Goal: Transaction & Acquisition: Purchase product/service

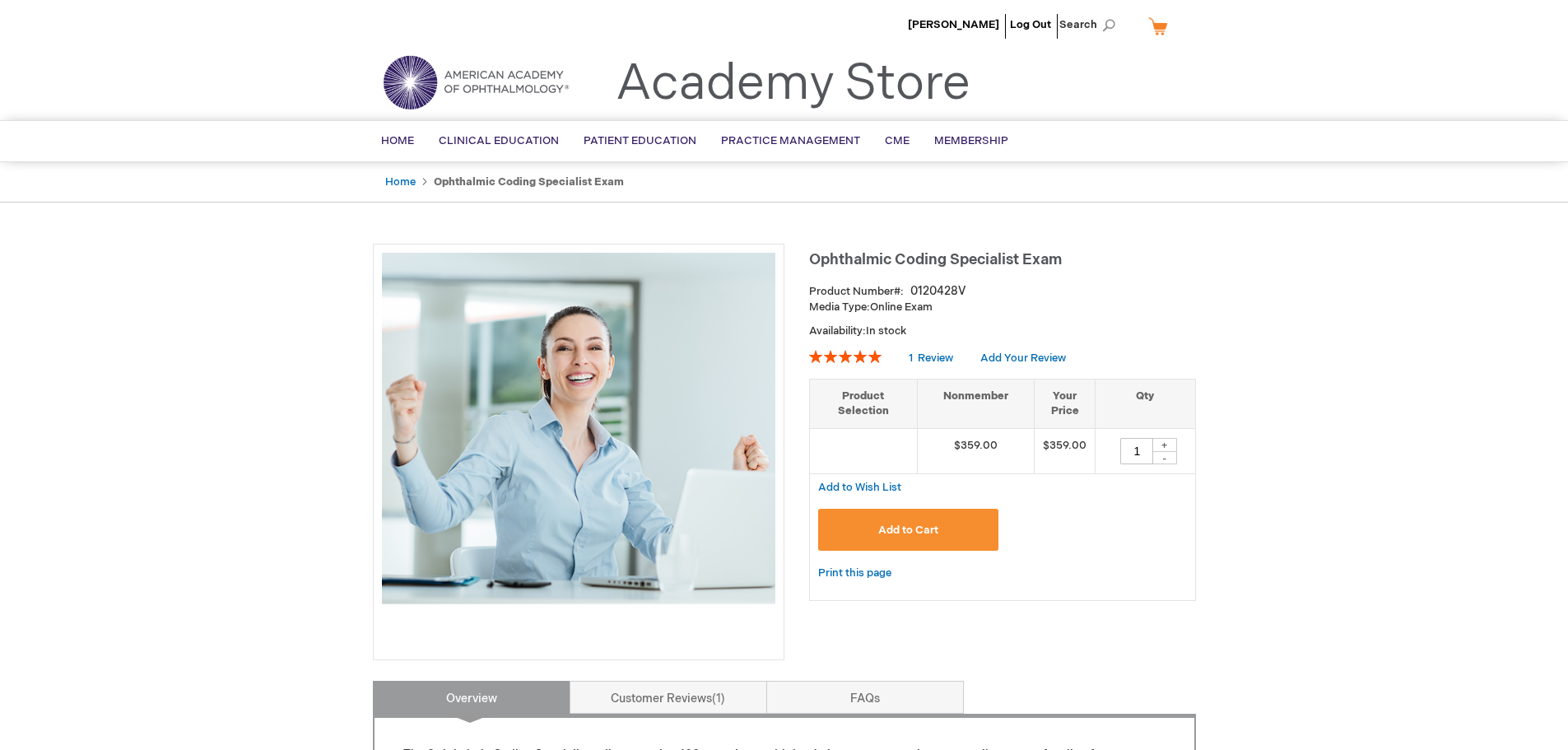
click at [1094, 25] on span "Search" at bounding box center [1090, 25] width 63 height 33
type input "oma book"
click at [1102, 12] on button "Search" at bounding box center [1108, 25] width 13 height 27
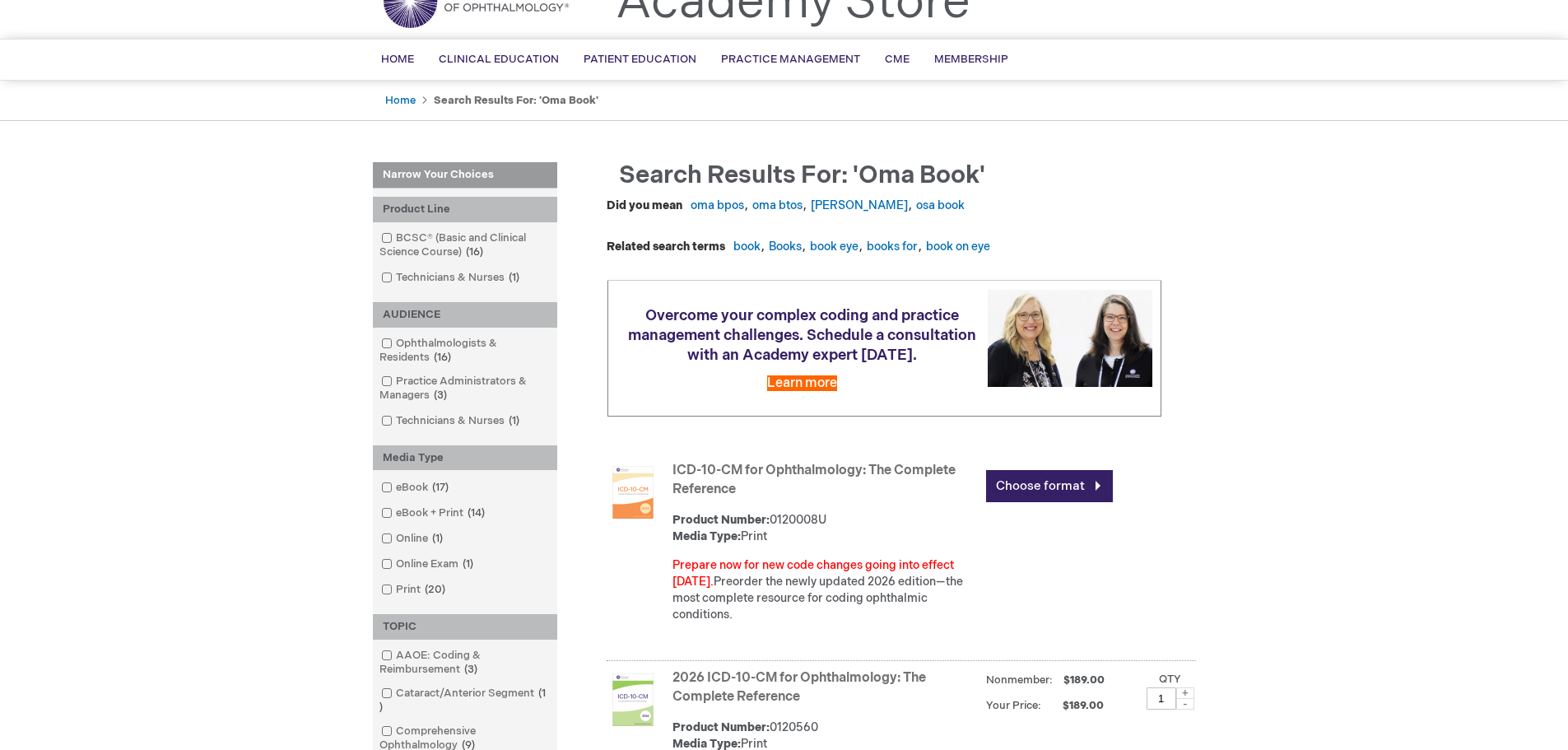
scroll to position [83, 0]
click at [396, 559] on span at bounding box center [396, 562] width 0 height 13
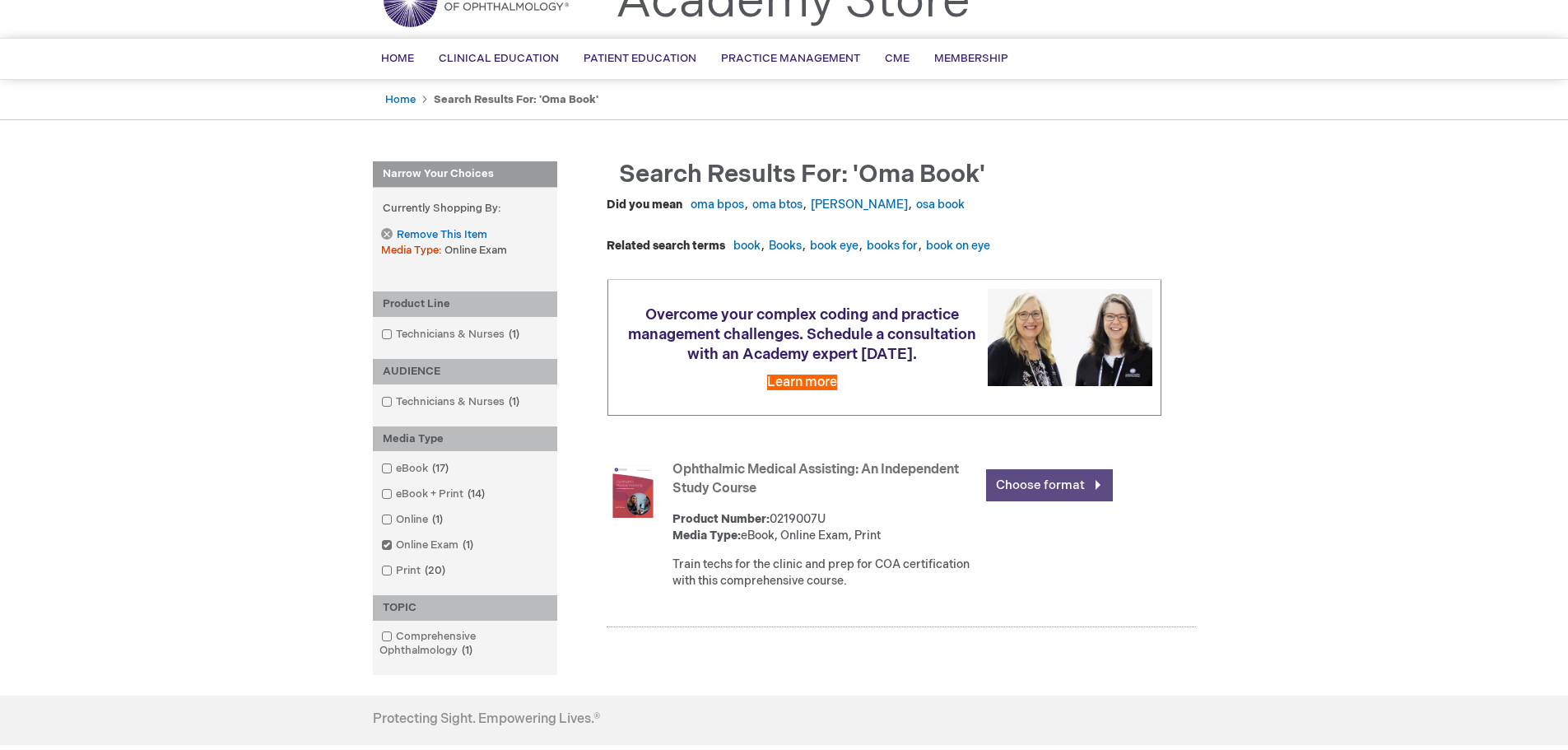
click at [1013, 484] on link "Choose format" at bounding box center [1049, 485] width 126 height 32
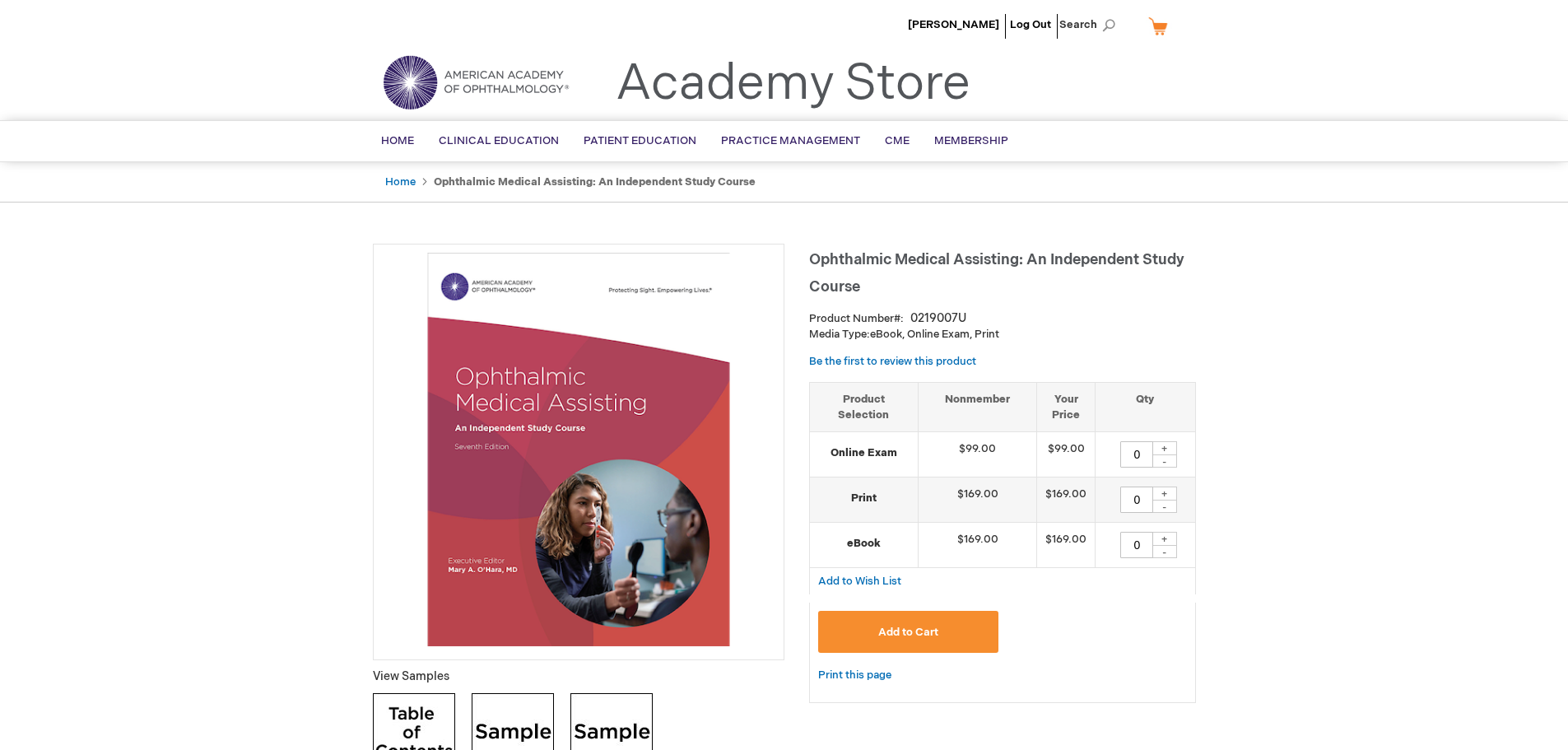
click at [1172, 493] on div "+" at bounding box center [1164, 494] width 25 height 14
click at [1172, 492] on div "+" at bounding box center [1164, 494] width 25 height 14
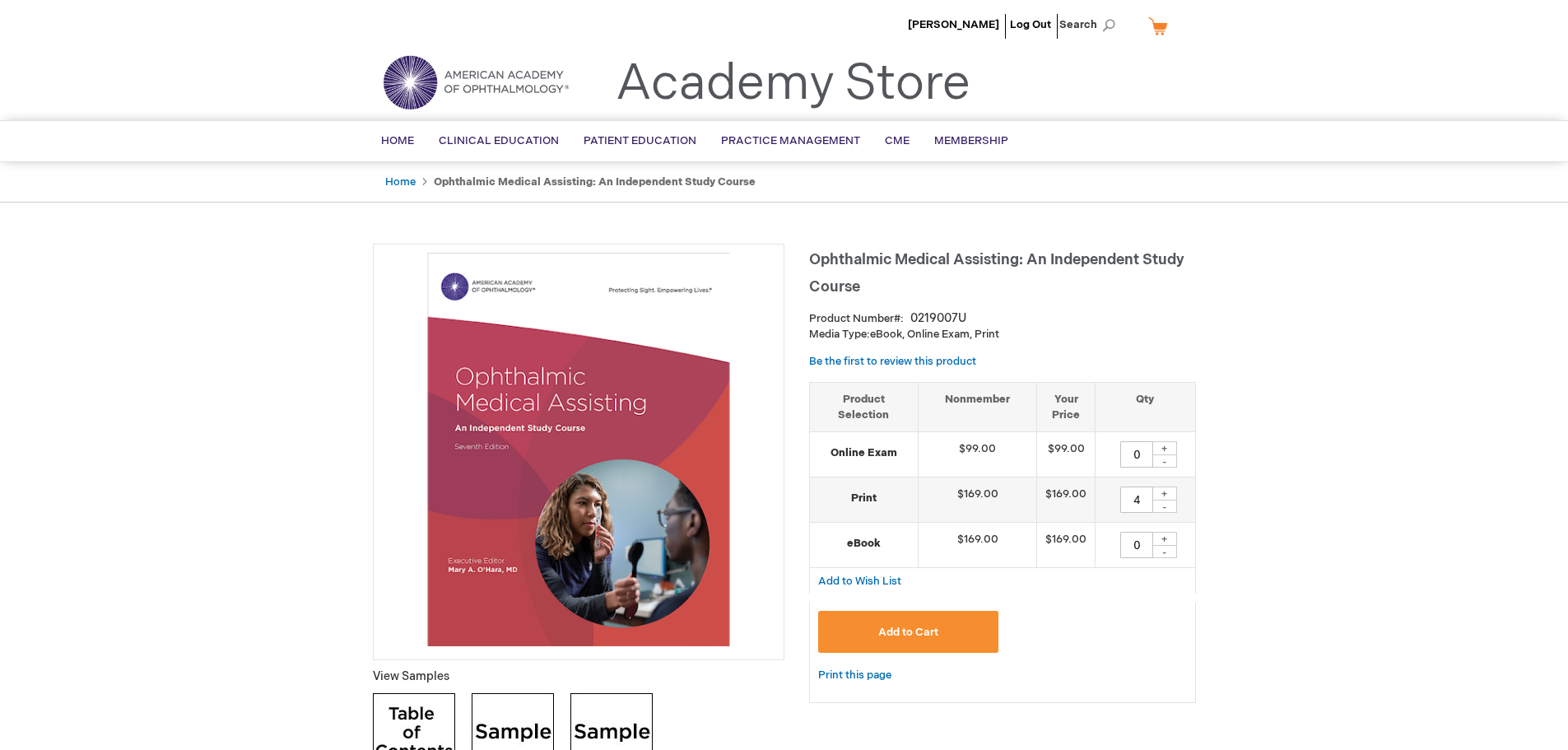
type input "5"
click at [925, 638] on span "Add to Cart" at bounding box center [909, 632] width 60 height 13
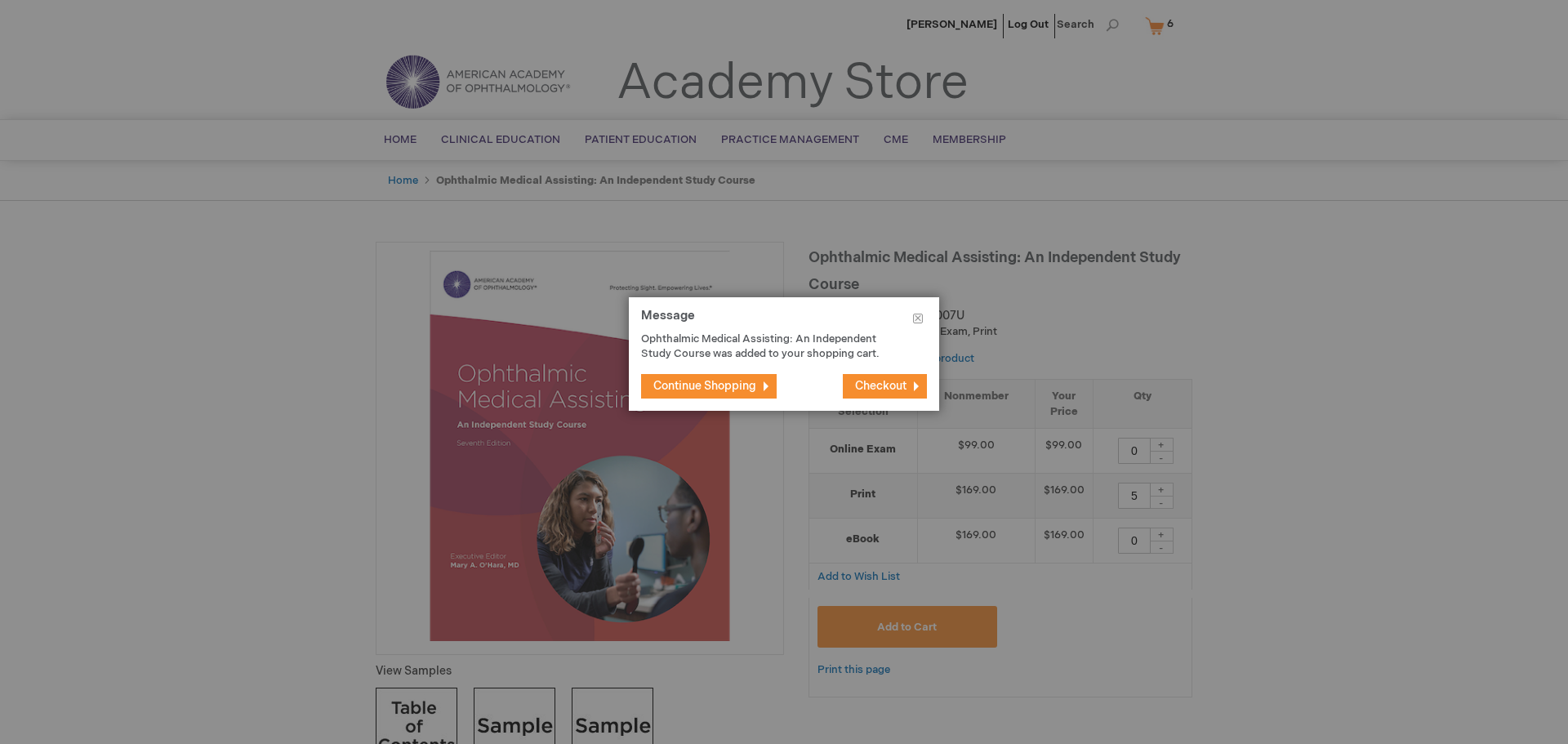
click at [880, 384] on span "Checkout" at bounding box center [880, 386] width 51 height 14
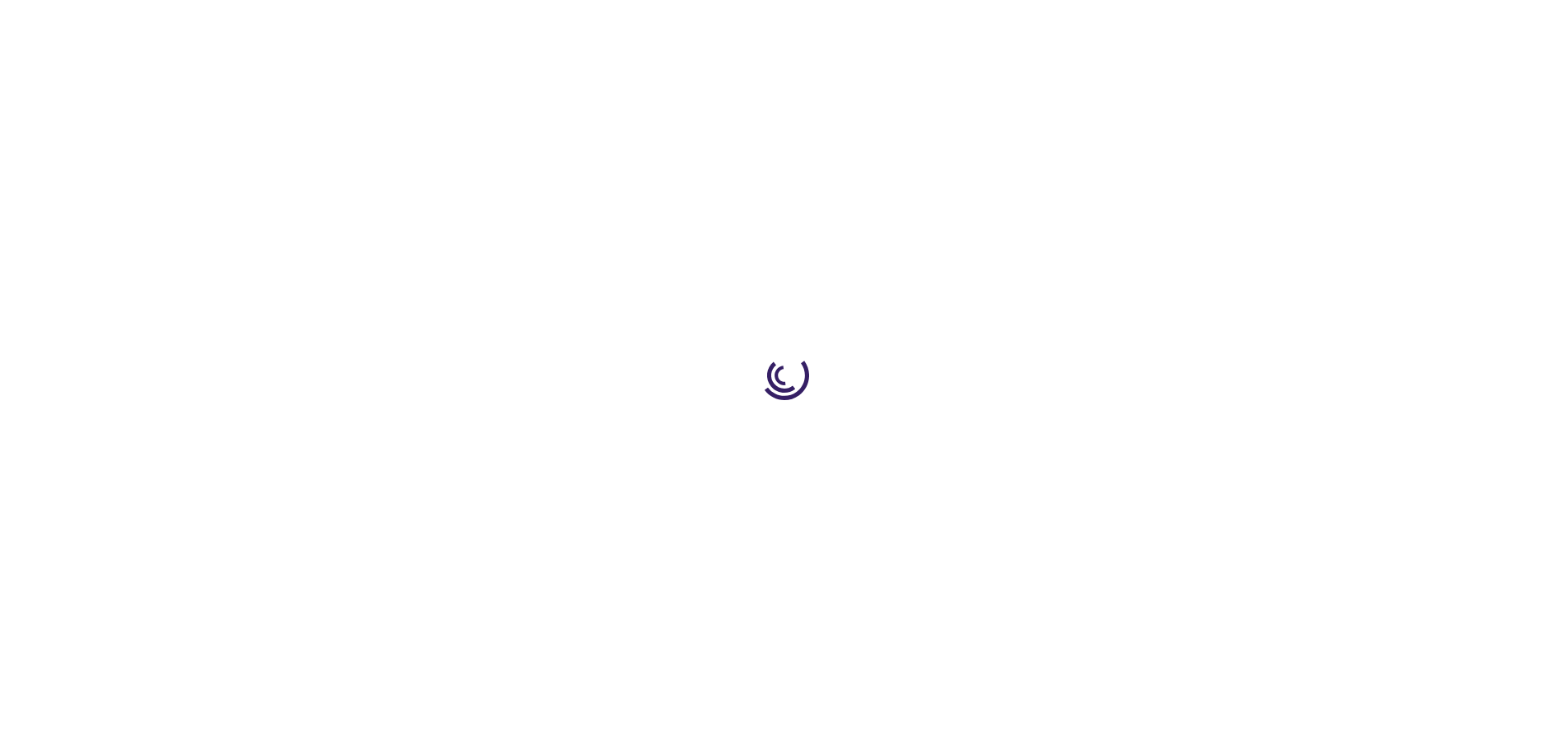
select select "US"
select select "58"
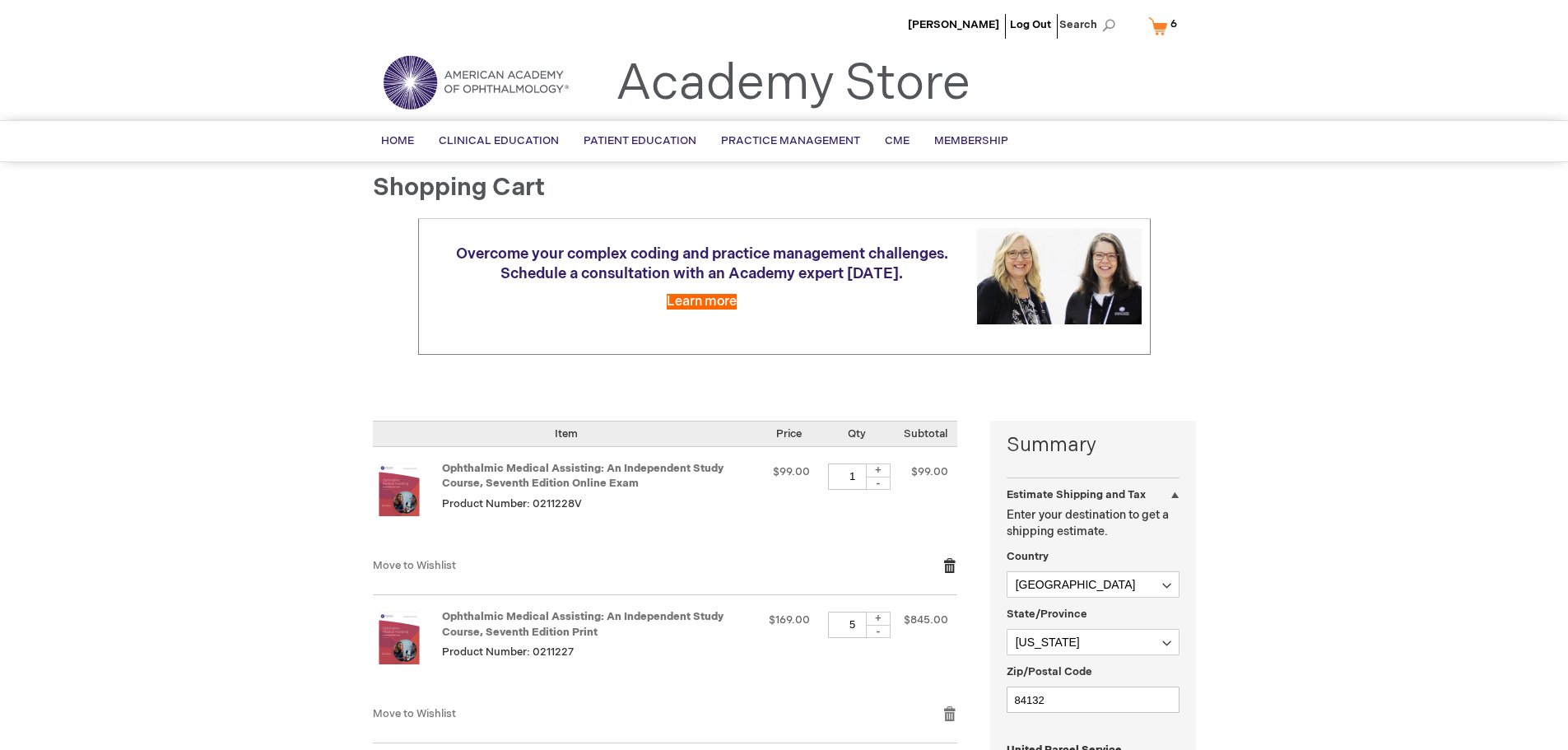
click at [948, 569] on link "Remove item" at bounding box center [949, 565] width 15 height 16
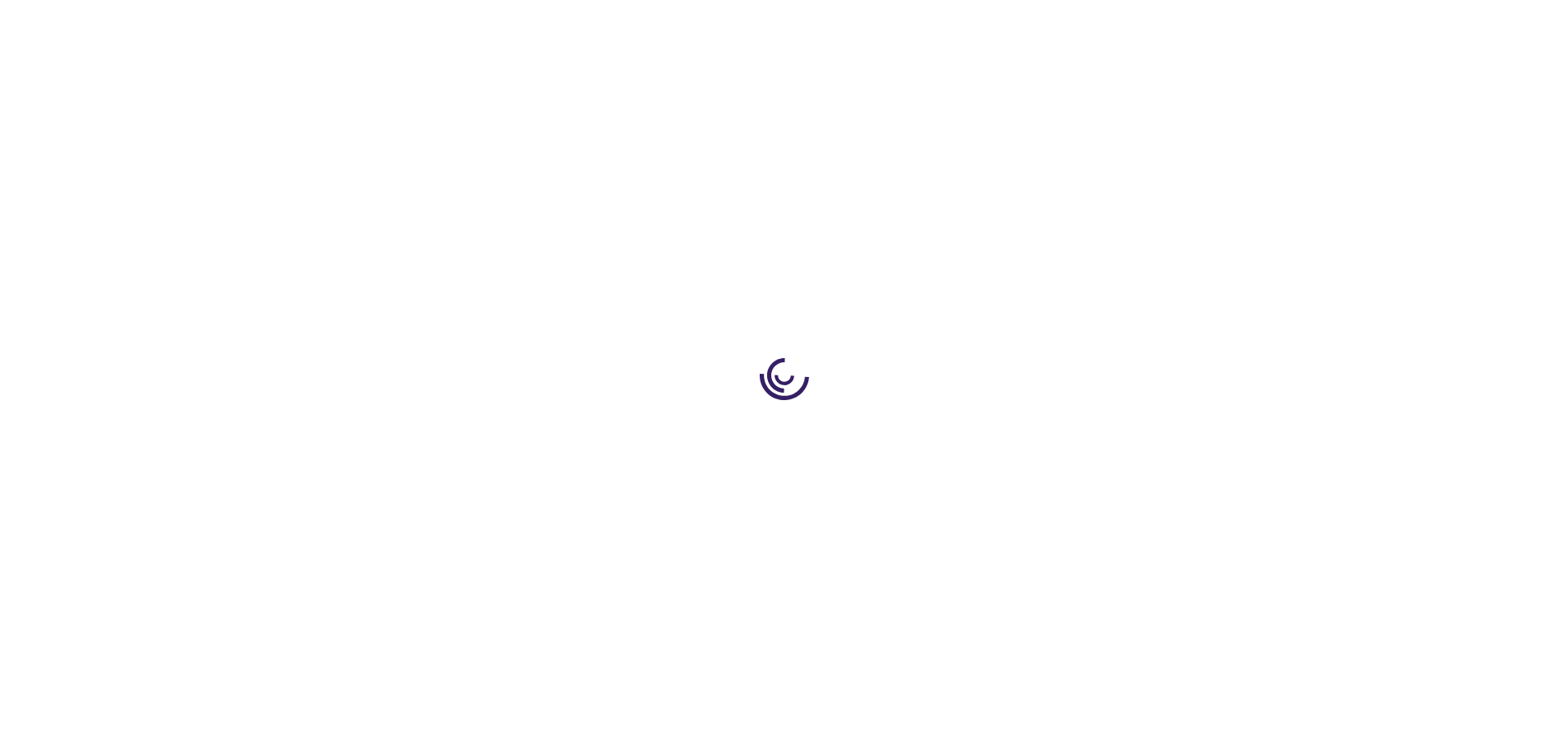
select select "US"
select select "58"
